Goal: Task Accomplishment & Management: Manage account settings

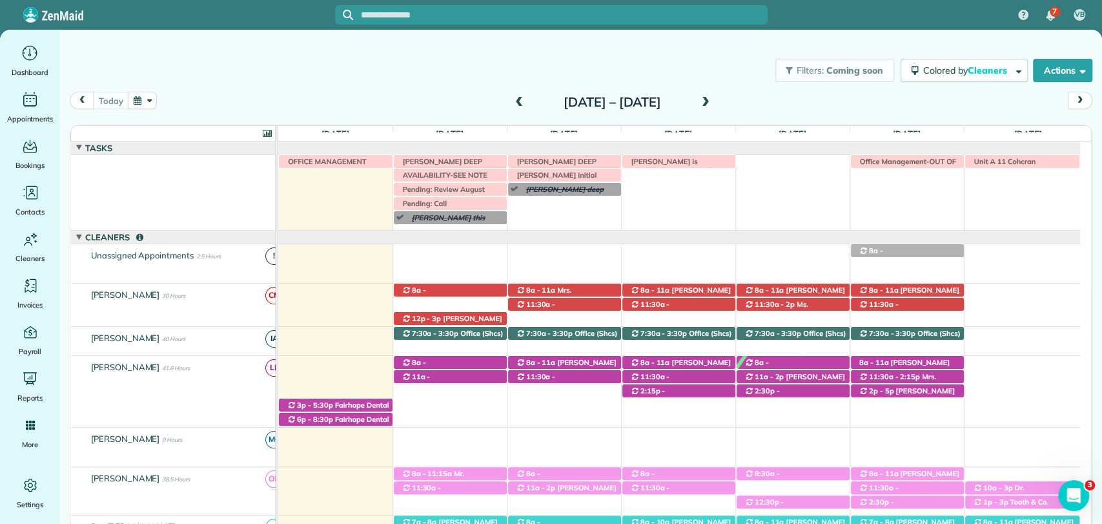
click at [868, 107] on div "[DATE] [DATE] – [DATE]" at bounding box center [581, 104] width 1023 height 25
click at [363, 88] on div "Filters: Coming soon Colored by Cleaners Color by Cleaner Color by Team Color b…" at bounding box center [581, 70] width 1042 height 43
click at [512, 103] on span at bounding box center [519, 103] width 14 height 12
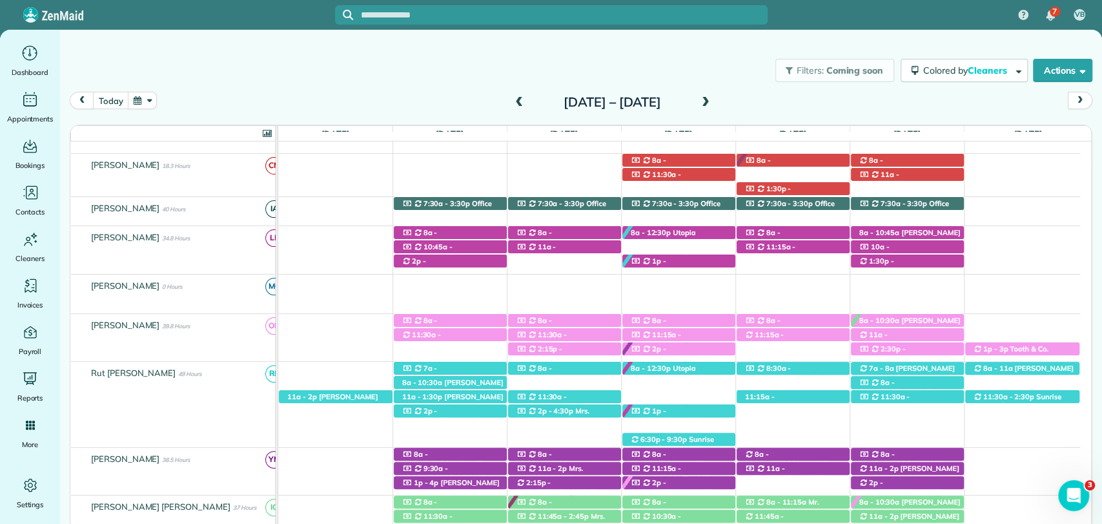
scroll to position [251, 0]
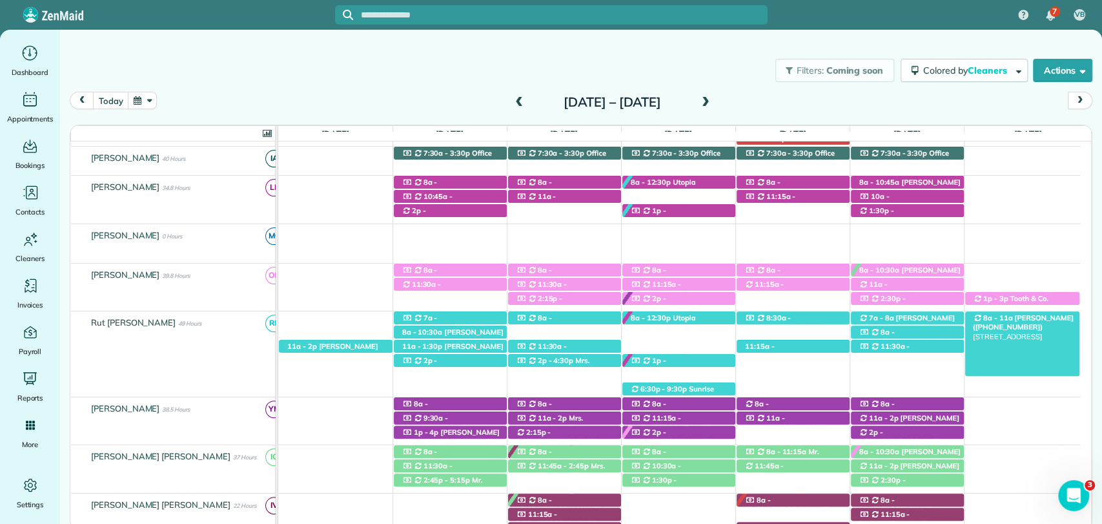
click at [1015, 315] on span "[PERSON_NAME] ([PHONE_NUMBER])" at bounding box center [1023, 322] width 101 height 18
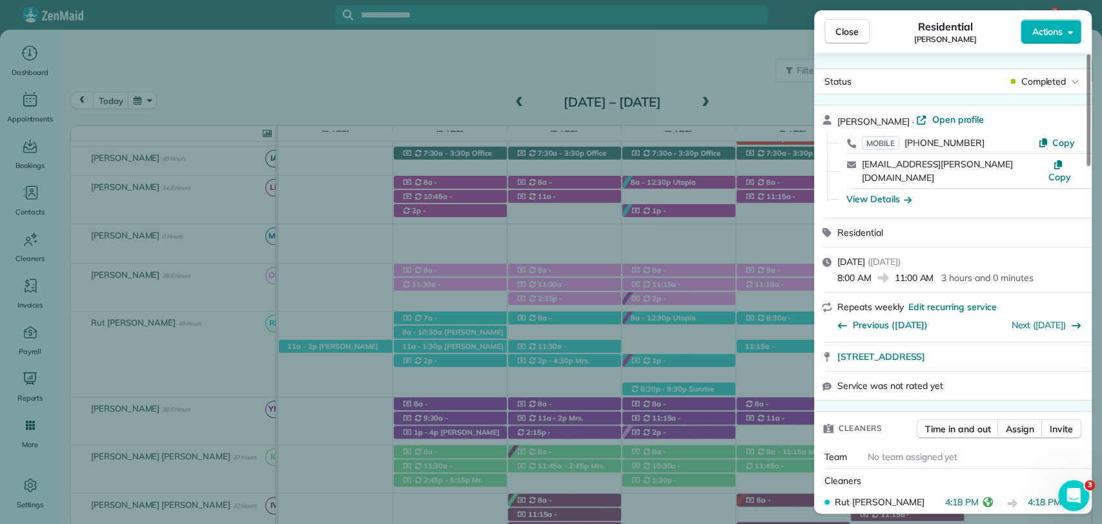
click at [857, 22] on button "Close" at bounding box center [847, 31] width 45 height 25
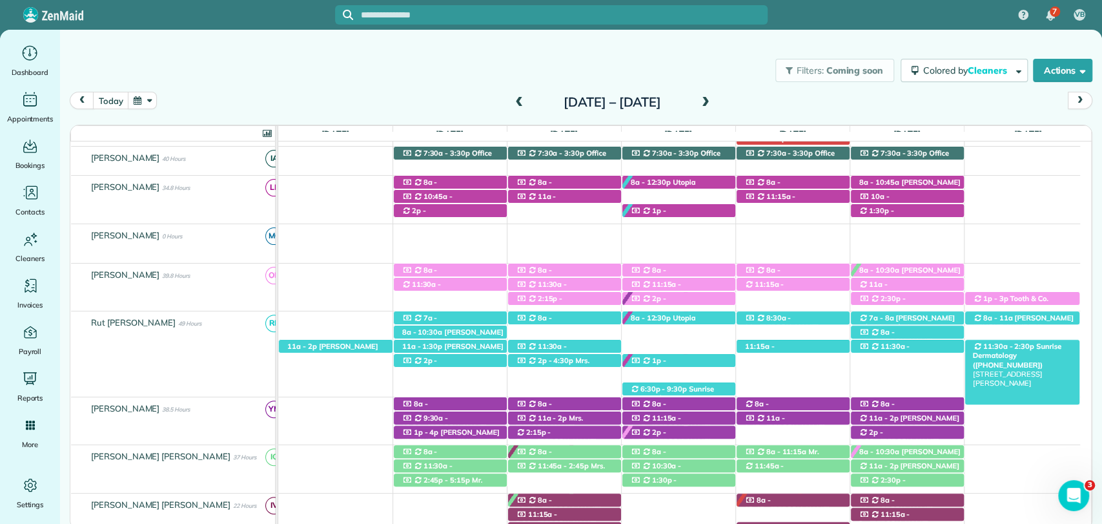
click at [1004, 345] on span "11:30a - 2:30p" at bounding box center [1009, 346] width 52 height 9
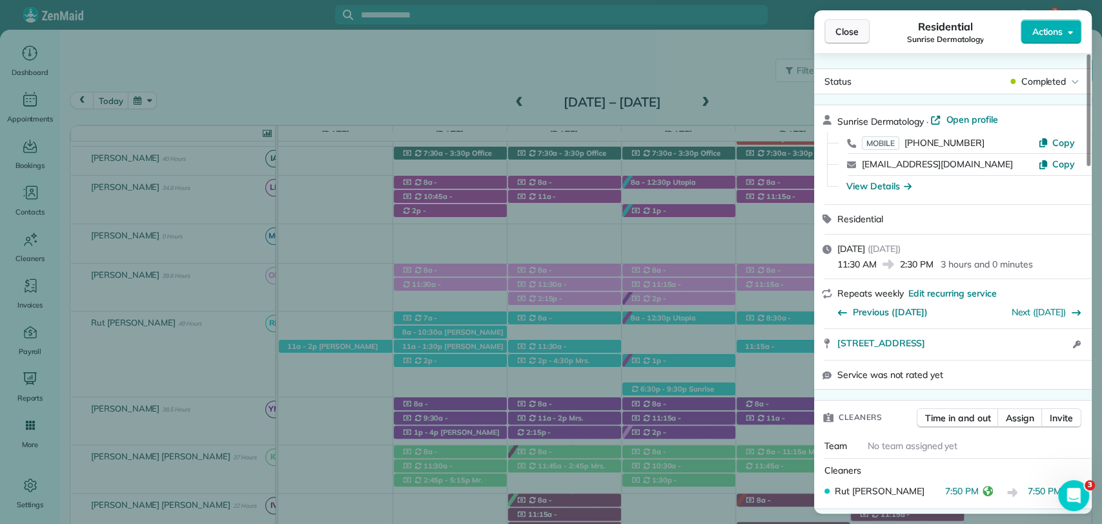
click at [851, 32] on span "Close" at bounding box center [847, 31] width 23 height 13
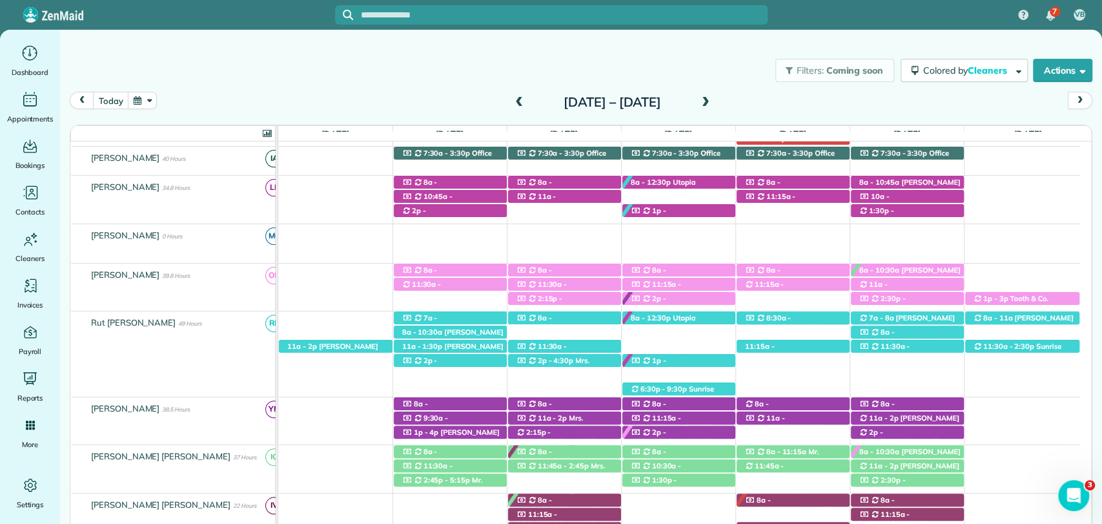
click at [407, 56] on div "Filters: Coming soon Colored by Cleaners Color by Cleaner Color by Team Color b…" at bounding box center [581, 70] width 1042 height 43
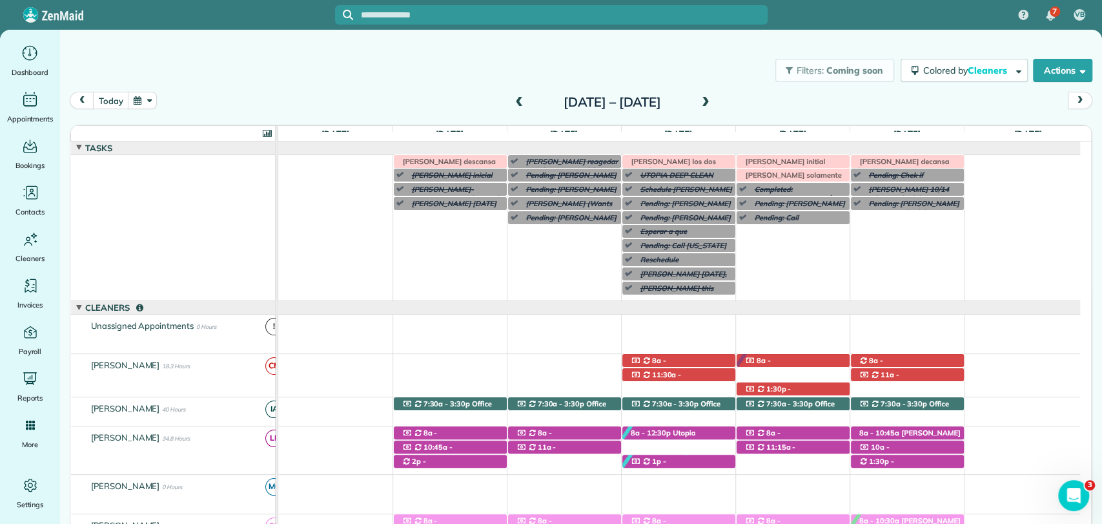
click at [713, 103] on span at bounding box center [706, 103] width 14 height 12
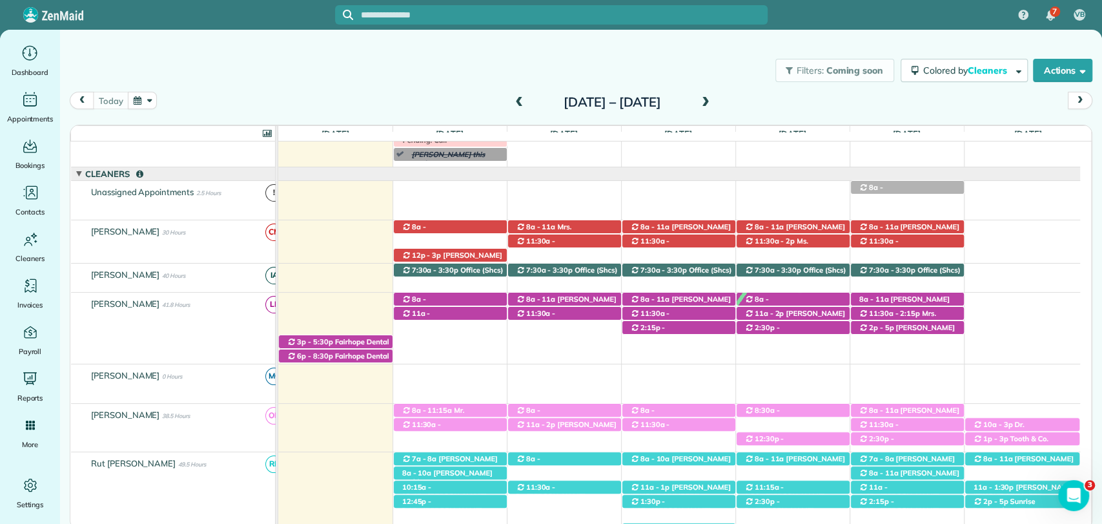
scroll to position [72, 0]
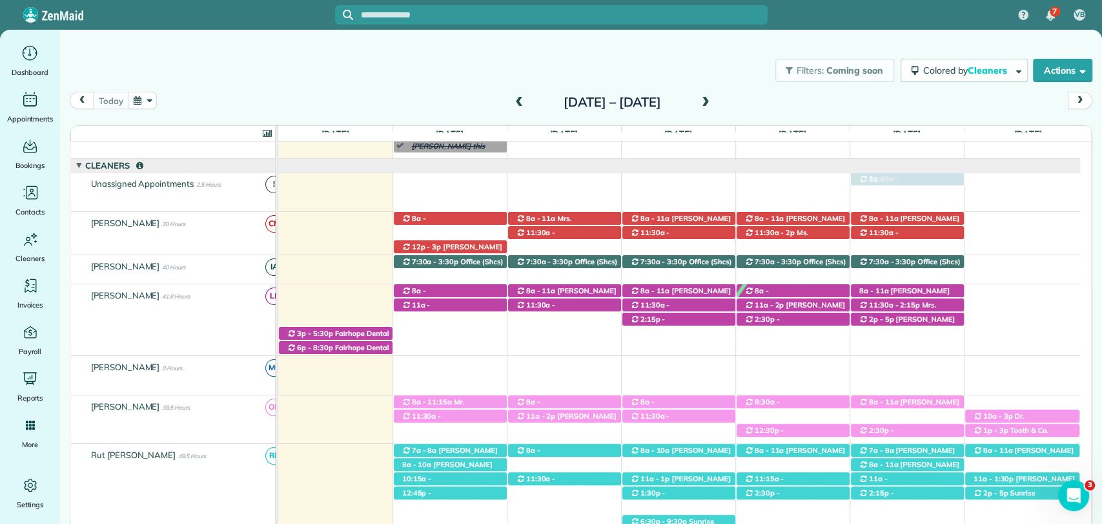
drag, startPoint x: 932, startPoint y: 415, endPoint x: 915, endPoint y: 193, distance: 222.1
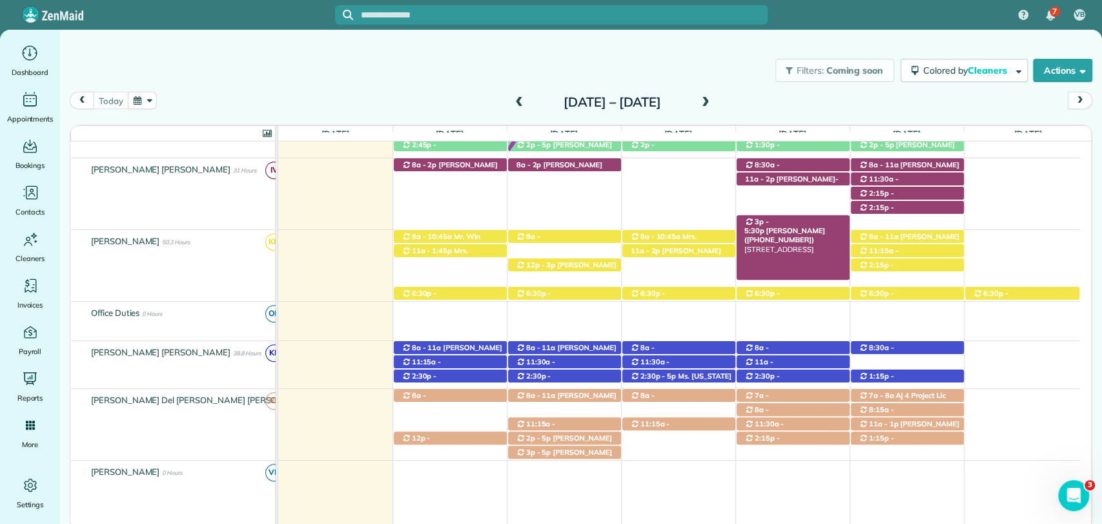
scroll to position [0, 0]
